Goal: Communication & Community: Participate in discussion

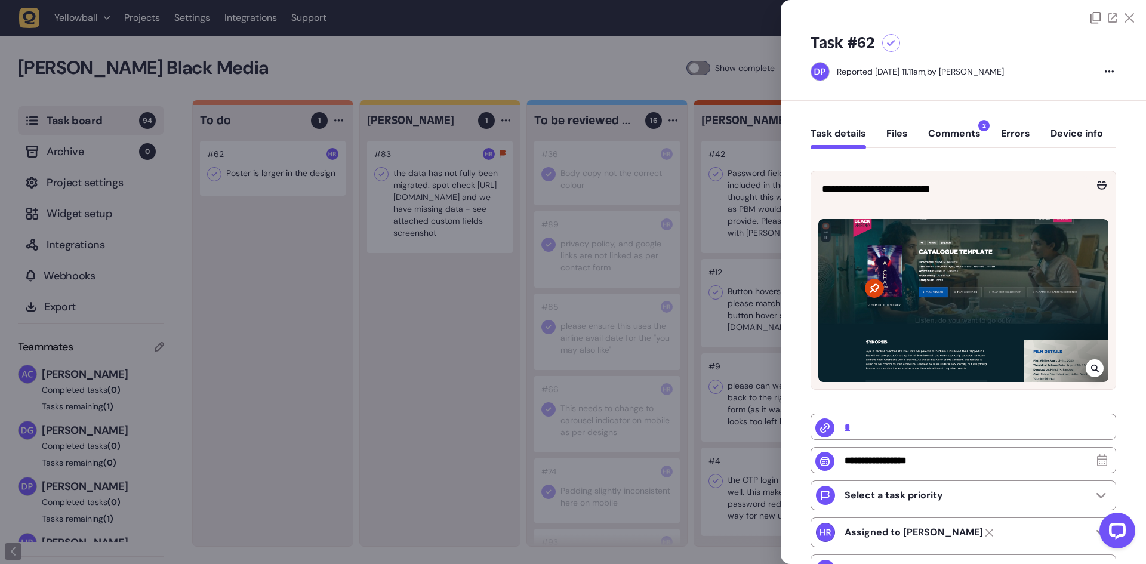
click at [955, 147] on button "Comments 2" at bounding box center [955, 138] width 53 height 21
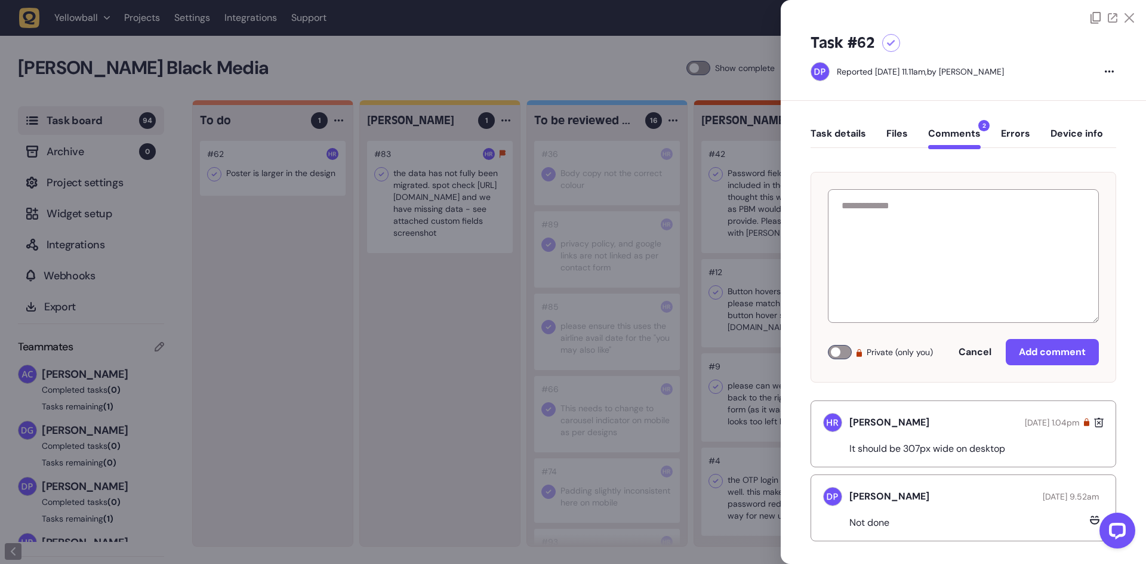
click at [937, 450] on p "It should be 307px wide on desktop" at bounding box center [932, 449] width 165 height 12
click at [1025, 449] on div "It should be 307px wide on desktop" at bounding box center [963, 446] width 281 height 18
drag, startPoint x: 1040, startPoint y: 451, endPoint x: 852, endPoint y: 462, distance: 188.4
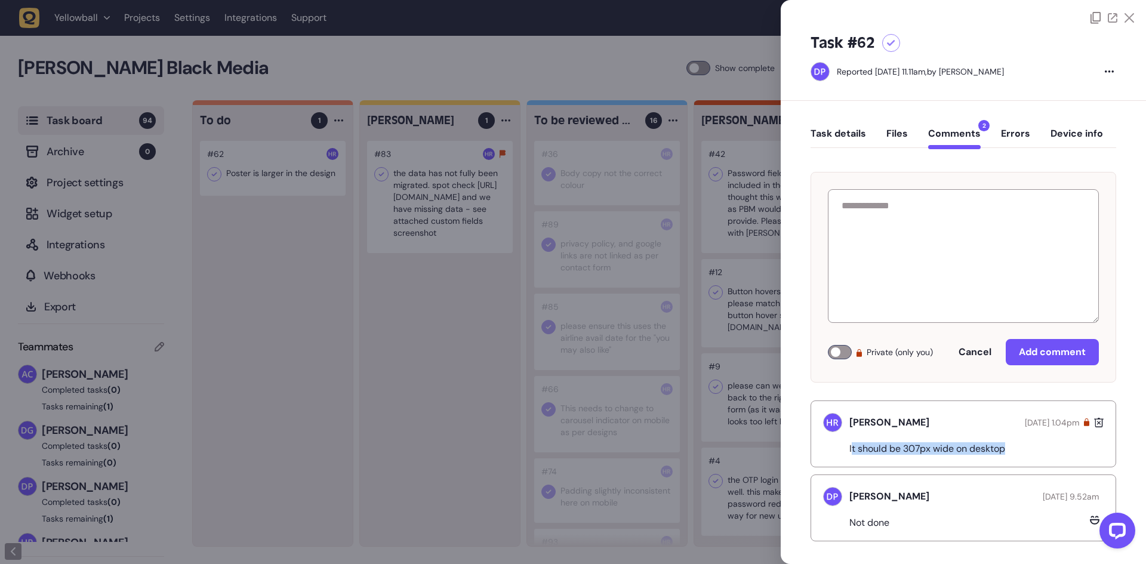
click at [852, 462] on div "[PERSON_NAME] [DATE] 1.04pm It should be 307px wide on desktop" at bounding box center [964, 434] width 306 height 67
click at [886, 454] on p "It should be 307px wide on desktop" at bounding box center [932, 449] width 165 height 12
drag, startPoint x: 849, startPoint y: 449, endPoint x: 1050, endPoint y: 447, distance: 200.6
click at [1054, 447] on div "It should be 307px wide on desktop" at bounding box center [963, 446] width 281 height 18
copy p "It should be 307px wide on desktop"
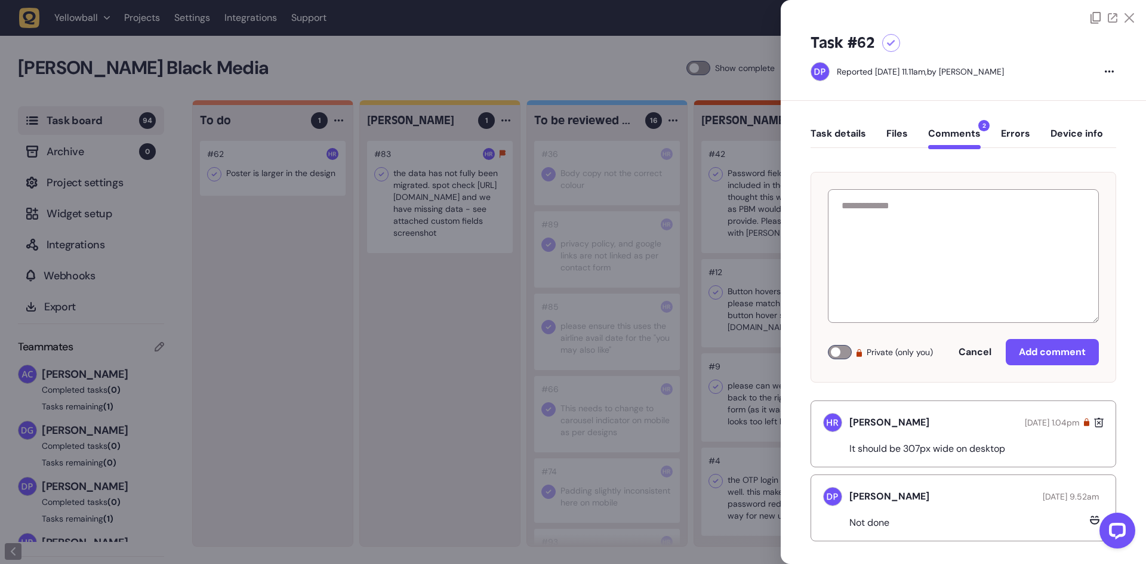
click at [890, 42] on icon at bounding box center [891, 43] width 8 height 7
